Goal: Information Seeking & Learning: Learn about a topic

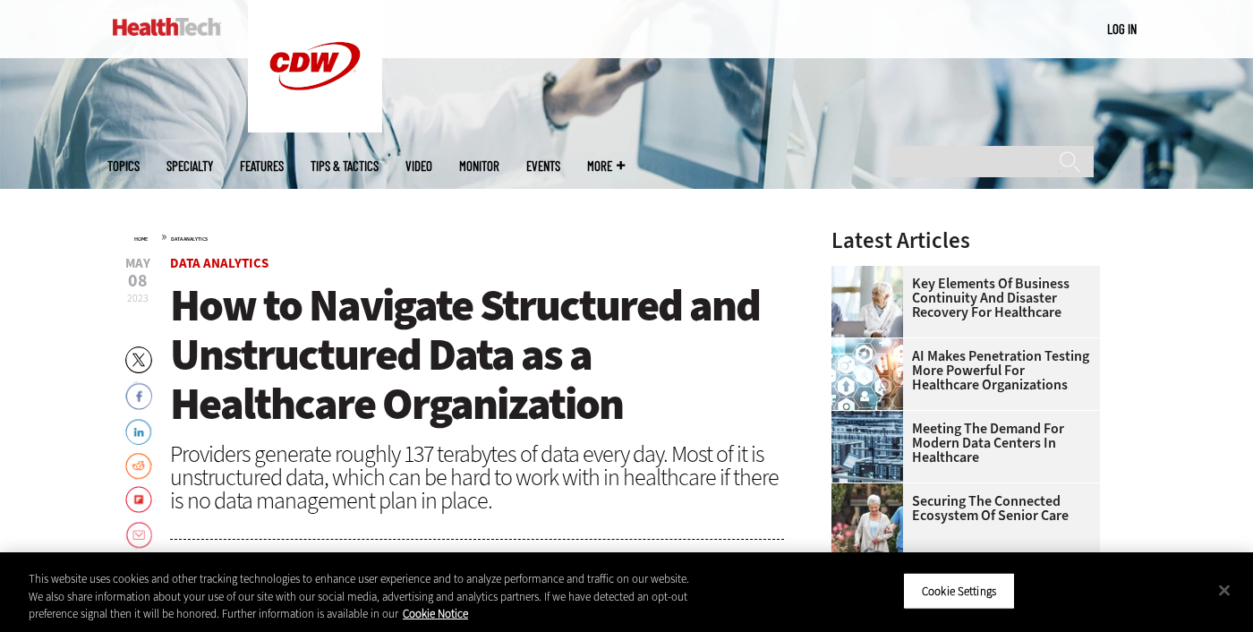
scroll to position [389, 0]
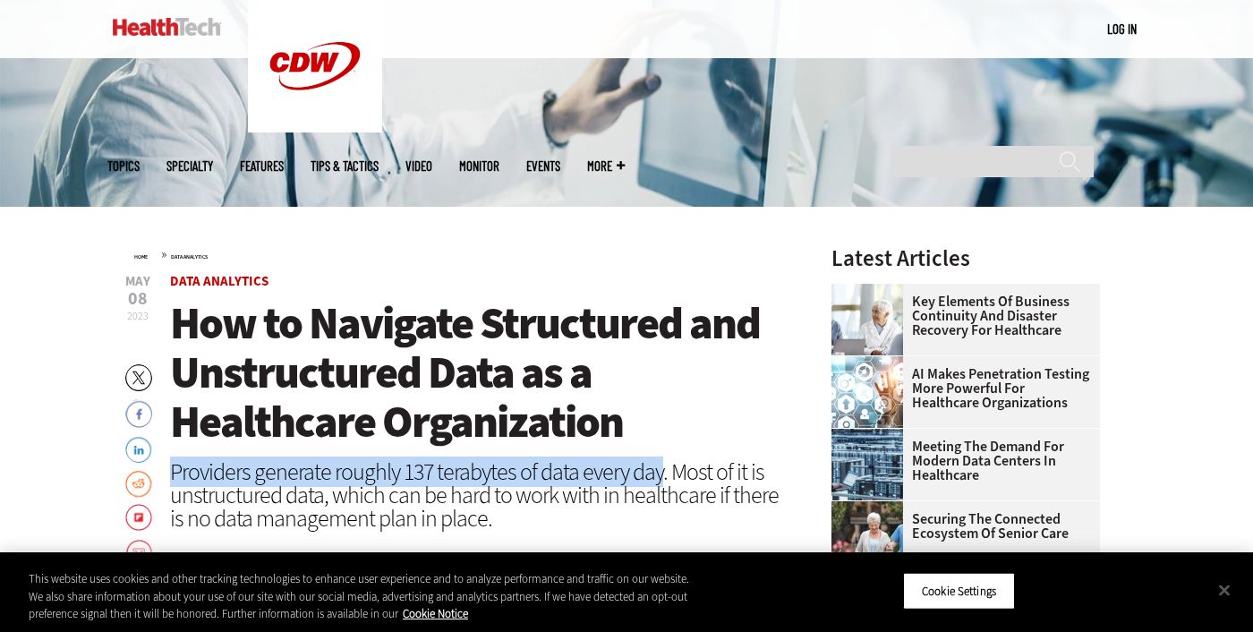
drag, startPoint x: 168, startPoint y: 473, endPoint x: 663, endPoint y: 469, distance: 495.1
drag, startPoint x: 663, startPoint y: 469, endPoint x: 591, endPoint y: 477, distance: 73.0
copy div "Providers generate roughly 137 terabytes of data every day"
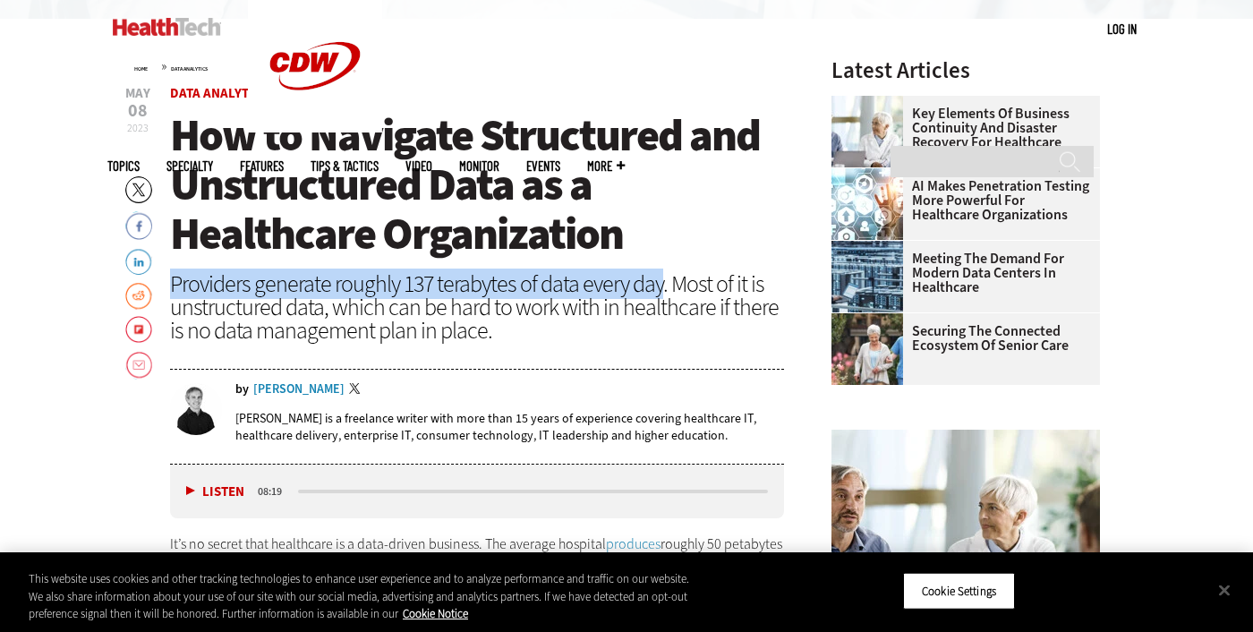
scroll to position [583, 0]
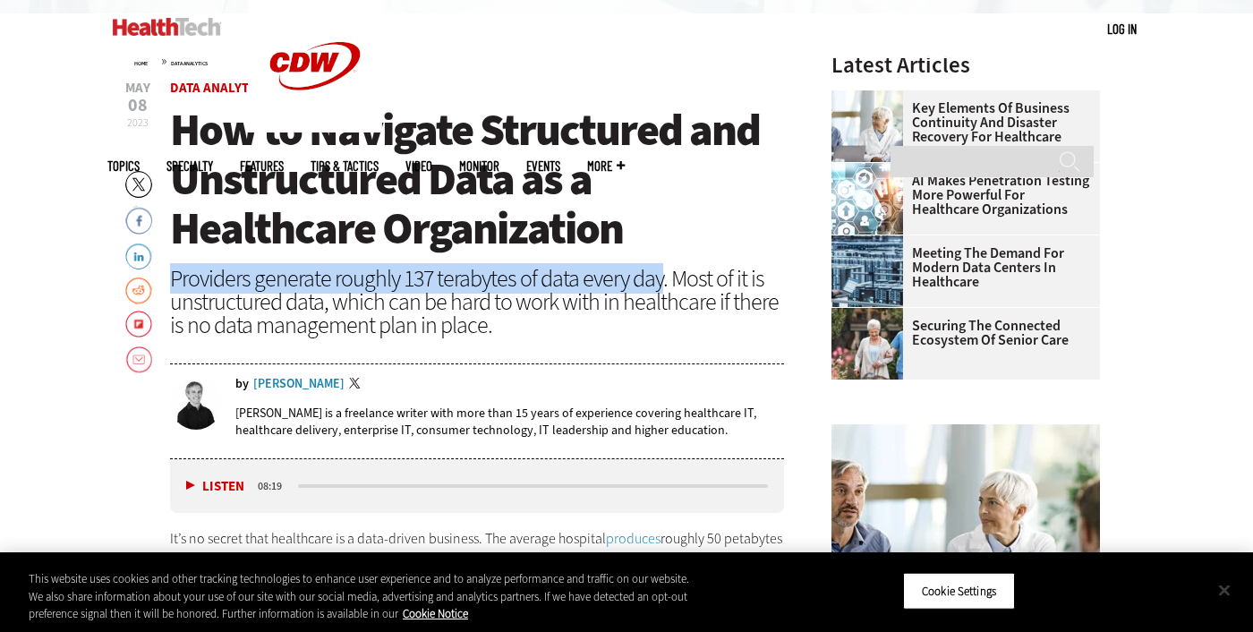
click at [1226, 598] on button "Close" at bounding box center [1224, 589] width 39 height 39
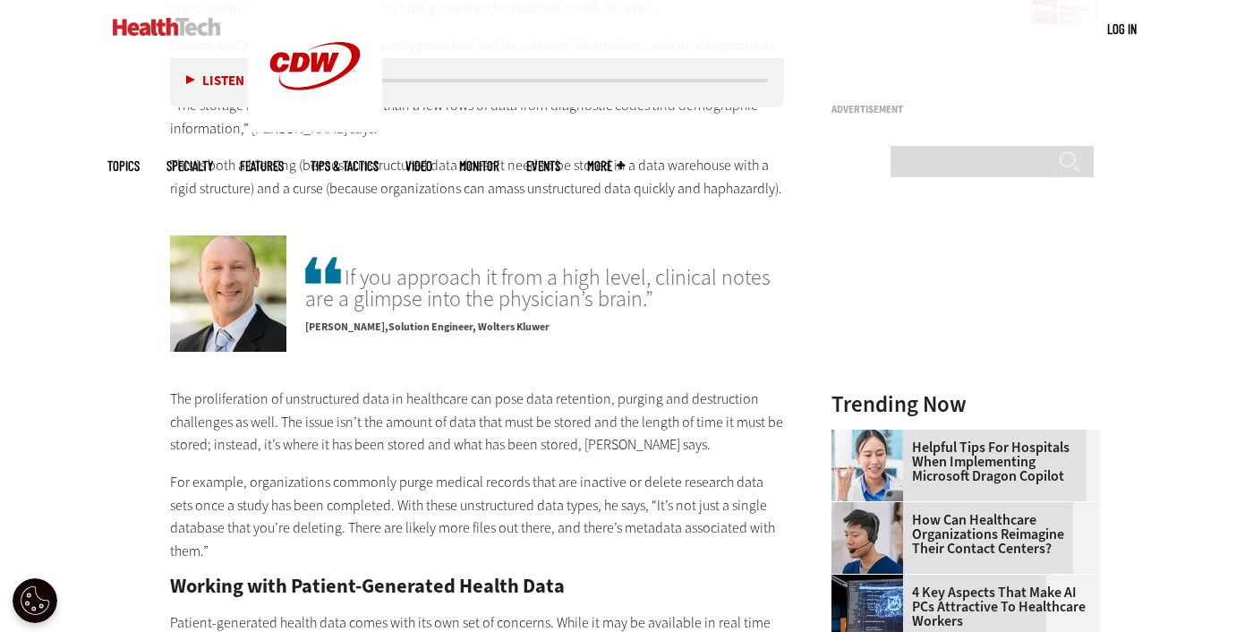
scroll to position [2113, 0]
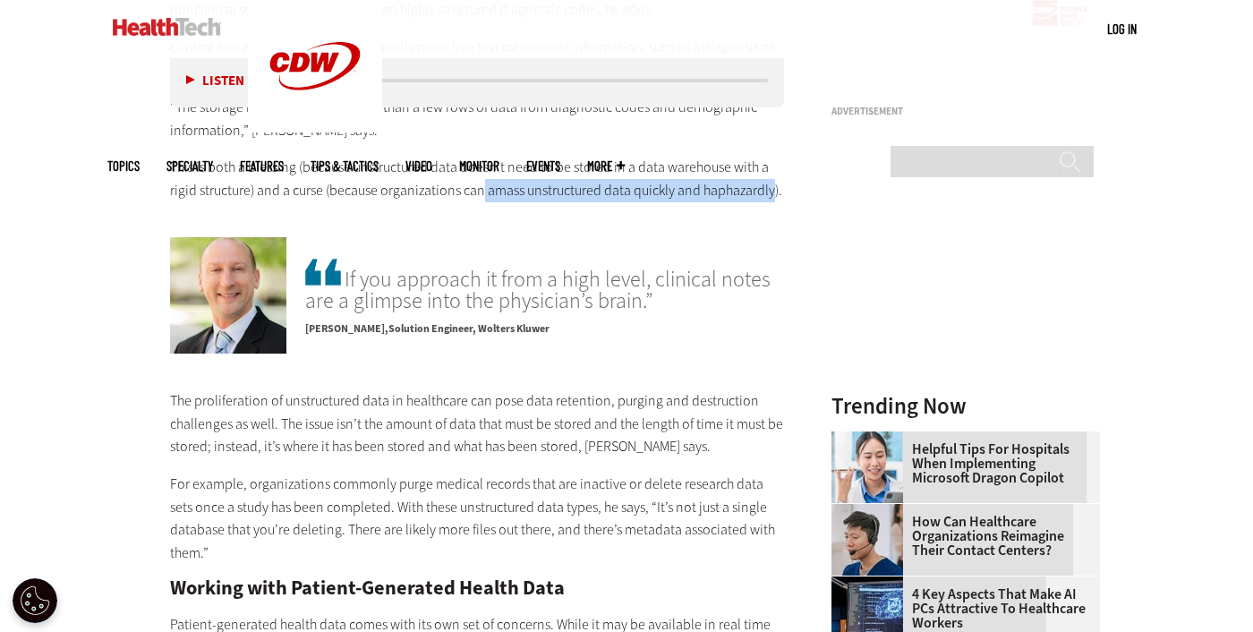
drag, startPoint x: 481, startPoint y: 163, endPoint x: 775, endPoint y: 169, distance: 294.6
click at [775, 169] on p "This is both a blessing (because unstructured data doesn’t need to be stored in…" at bounding box center [477, 179] width 614 height 46
drag, startPoint x: 775, startPoint y: 169, endPoint x: 705, endPoint y: 158, distance: 71.5
copy p "amass unstructured data quickly and haphazardly"
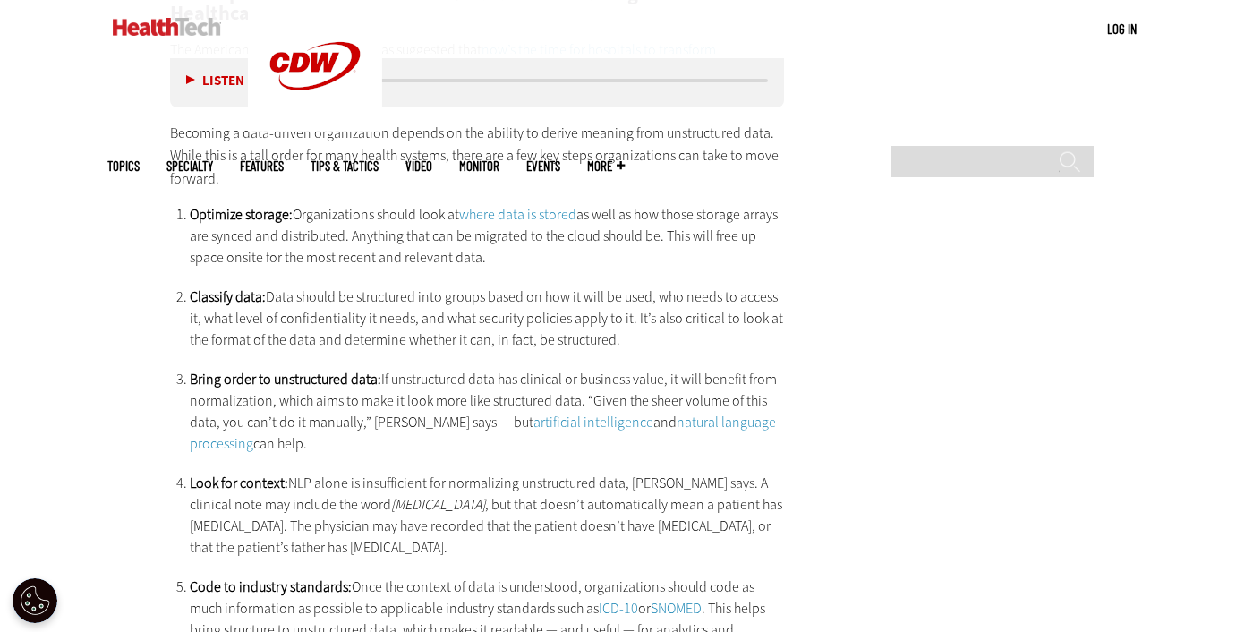
scroll to position [3061, 0]
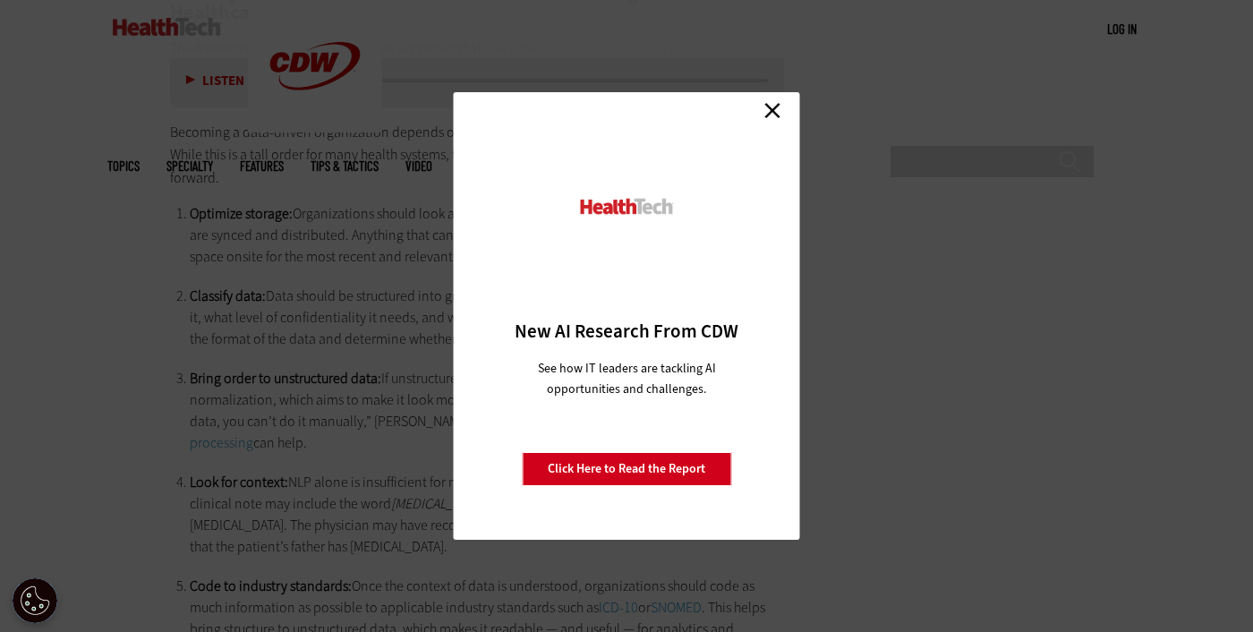
click at [773, 112] on link "Close" at bounding box center [772, 110] width 27 height 27
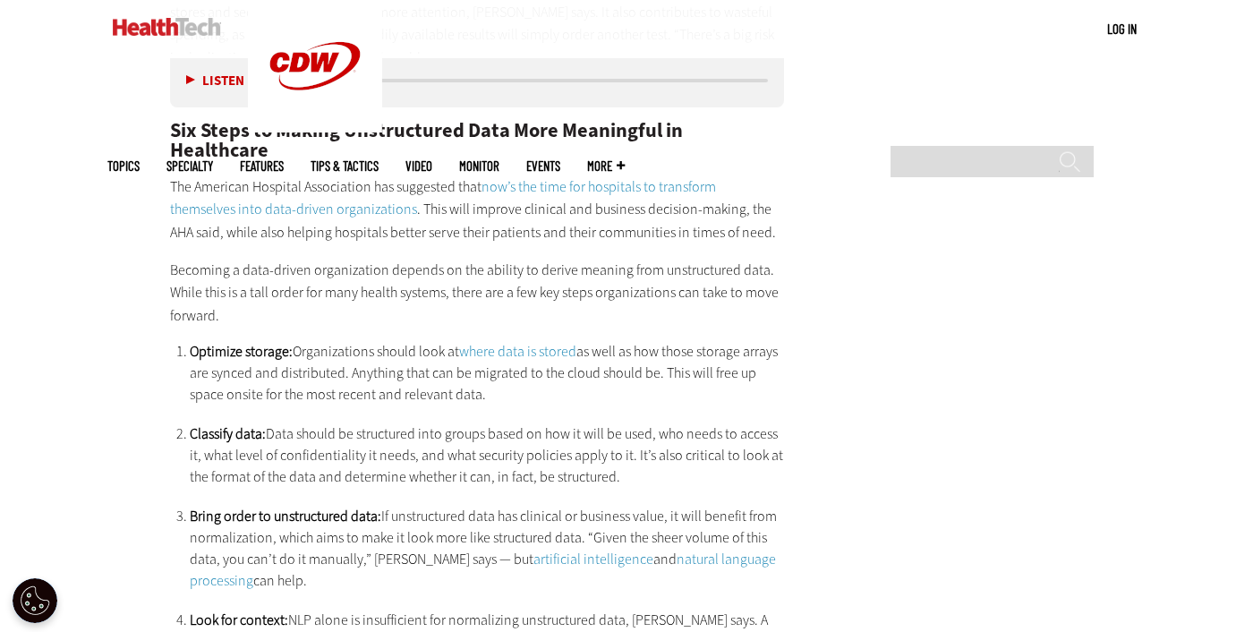
scroll to position [2930, 0]
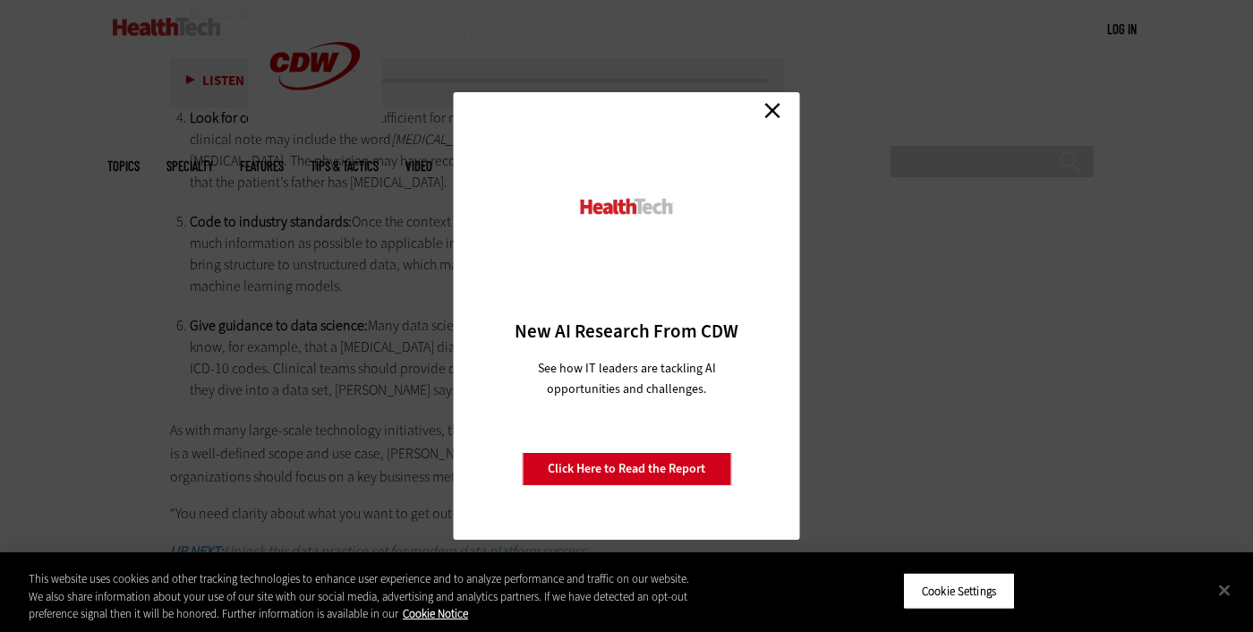
scroll to position [3426, 0]
click at [777, 107] on link "Close" at bounding box center [772, 110] width 27 height 27
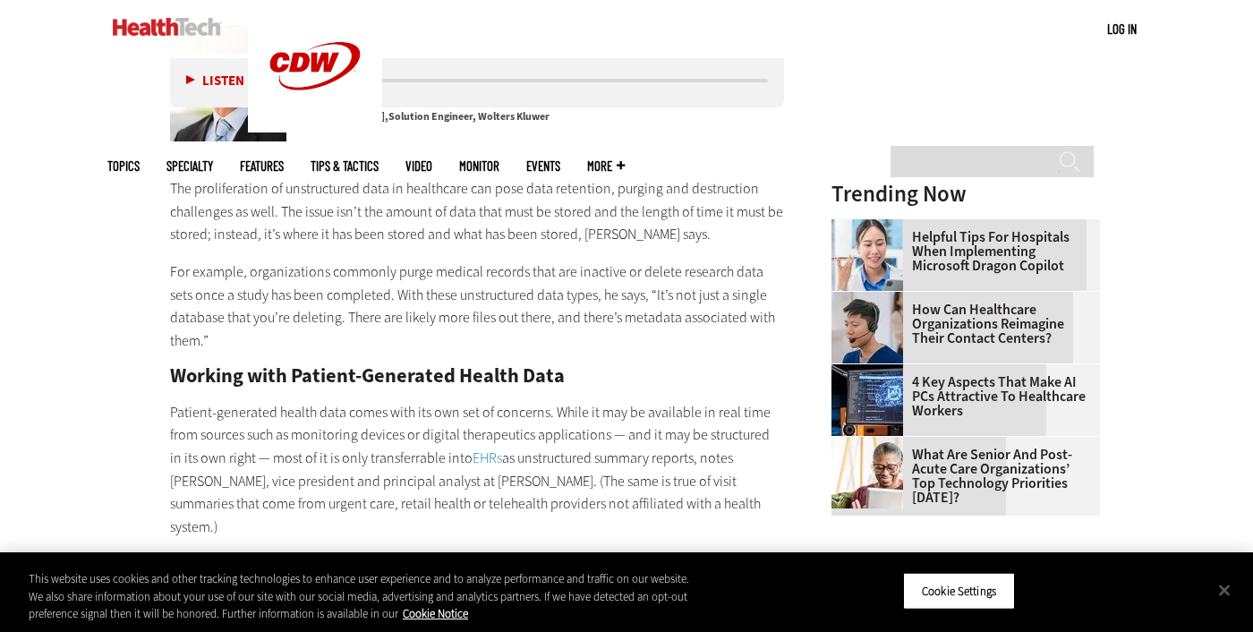
scroll to position [2321, 0]
